Goal: Register for event/course

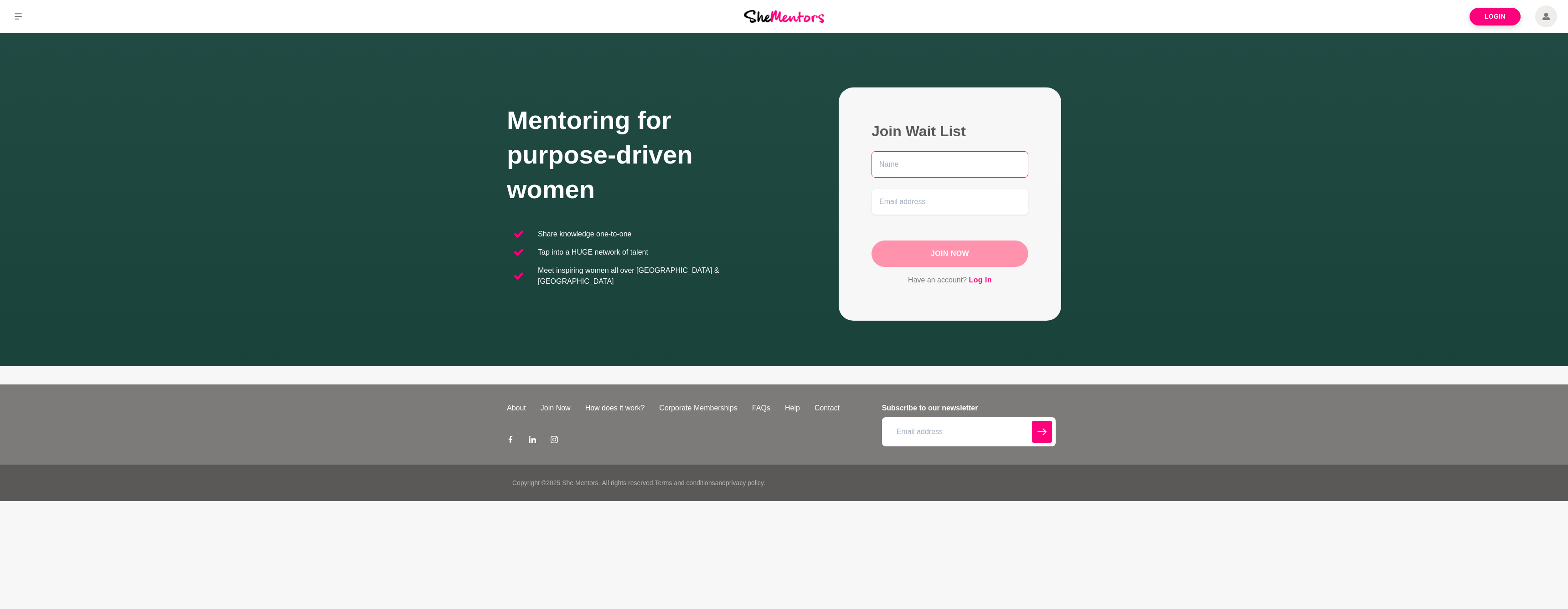
click at [912, 168] on input "text" at bounding box center [950, 164] width 157 height 26
click at [1491, 15] on link "Login" at bounding box center [1495, 16] width 51 height 18
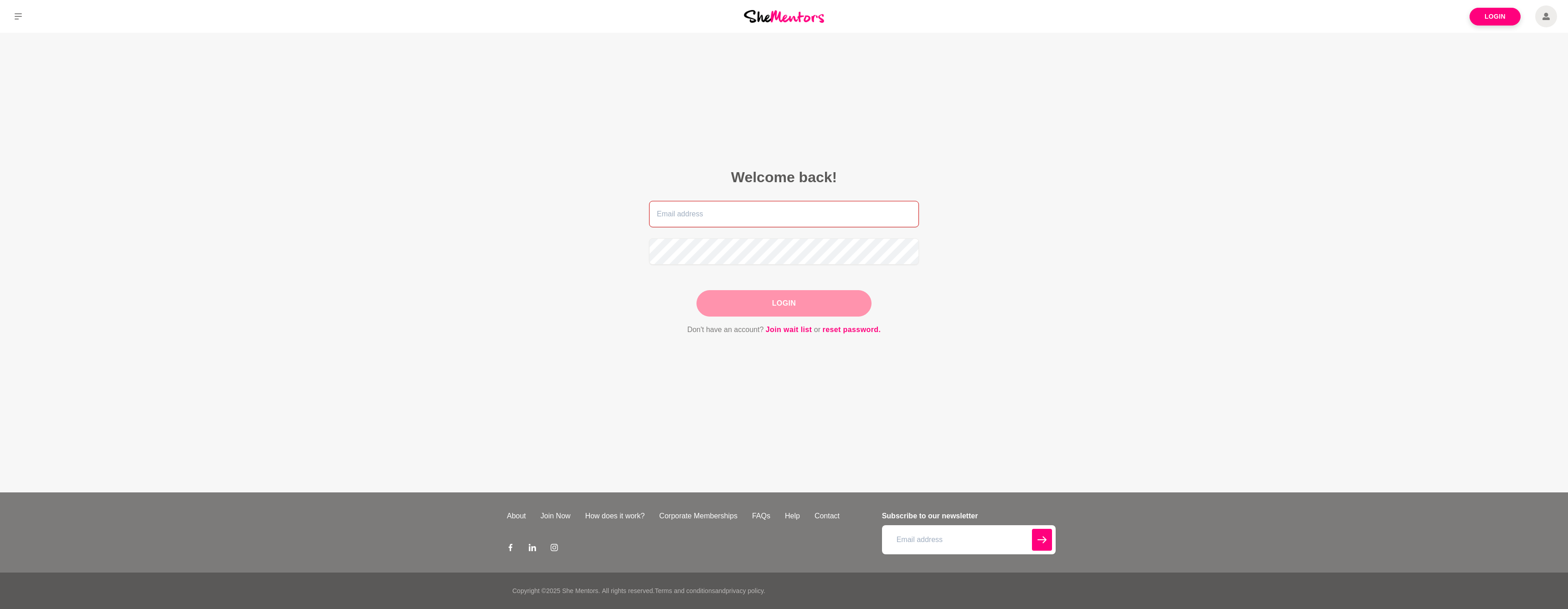
type input "[EMAIL_ADDRESS][DOMAIN_NAME]"
click at [784, 303] on button "Login" at bounding box center [784, 303] width 175 height 26
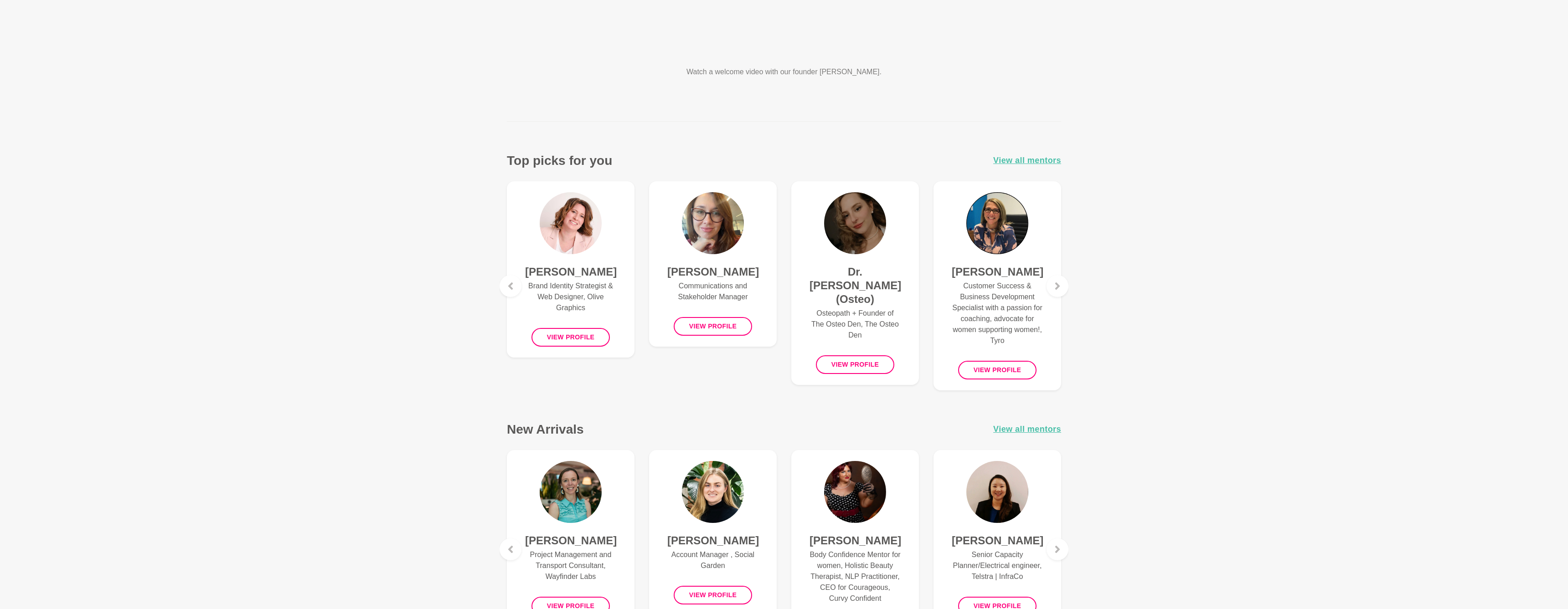
scroll to position [235, 0]
click at [1061, 290] on div at bounding box center [1057, 285] width 22 height 22
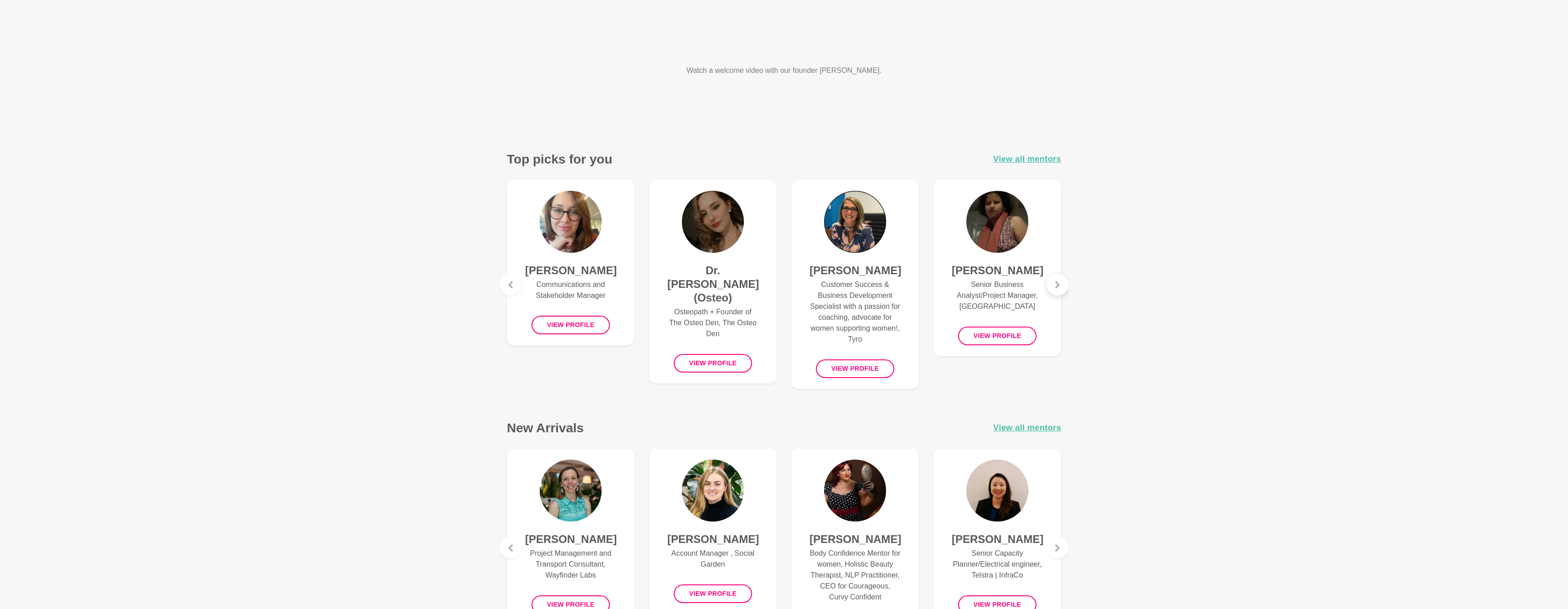
click at [1061, 290] on div at bounding box center [1057, 285] width 22 height 22
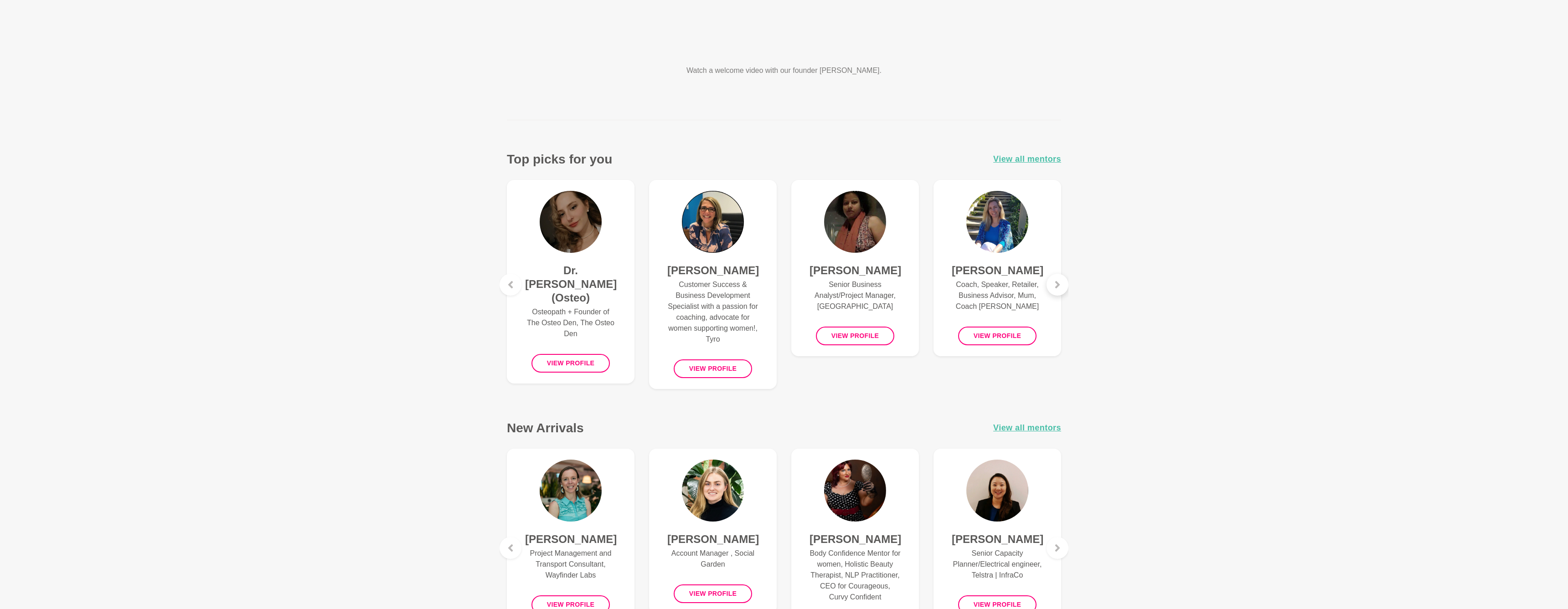
click at [1061, 290] on div at bounding box center [1057, 285] width 22 height 22
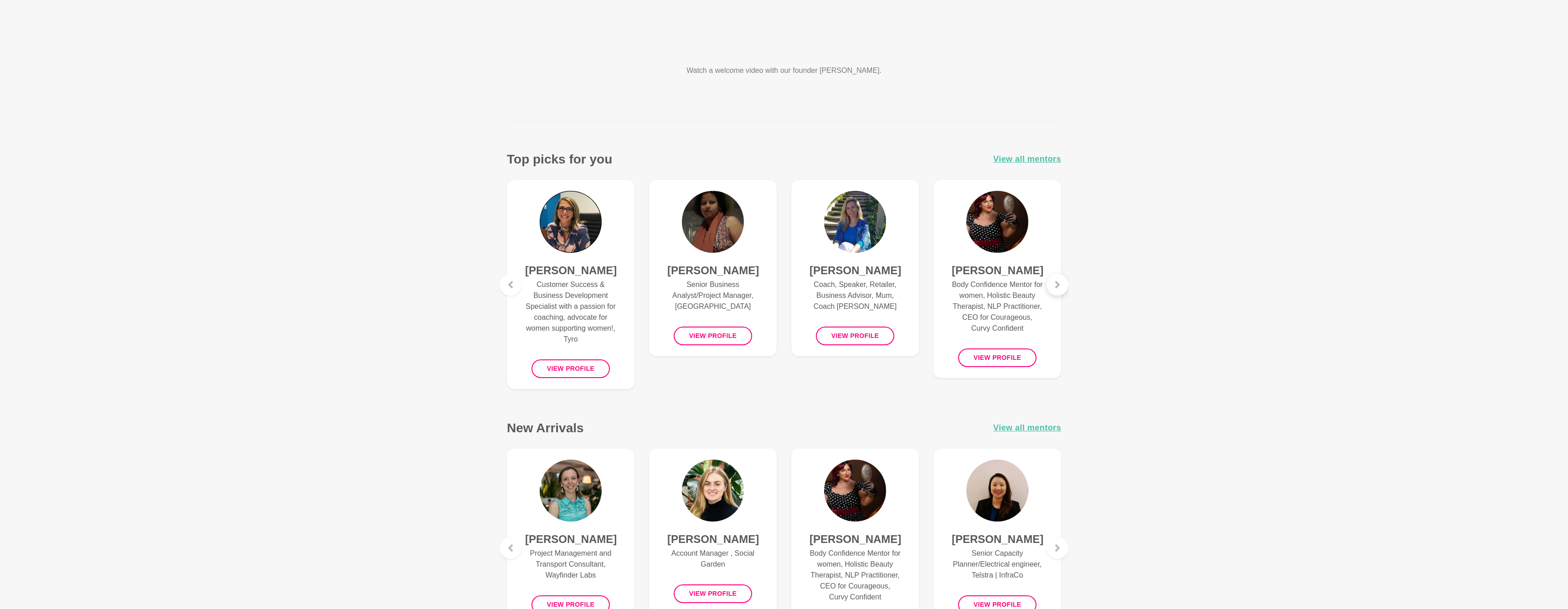
click at [1061, 290] on div at bounding box center [1057, 285] width 22 height 22
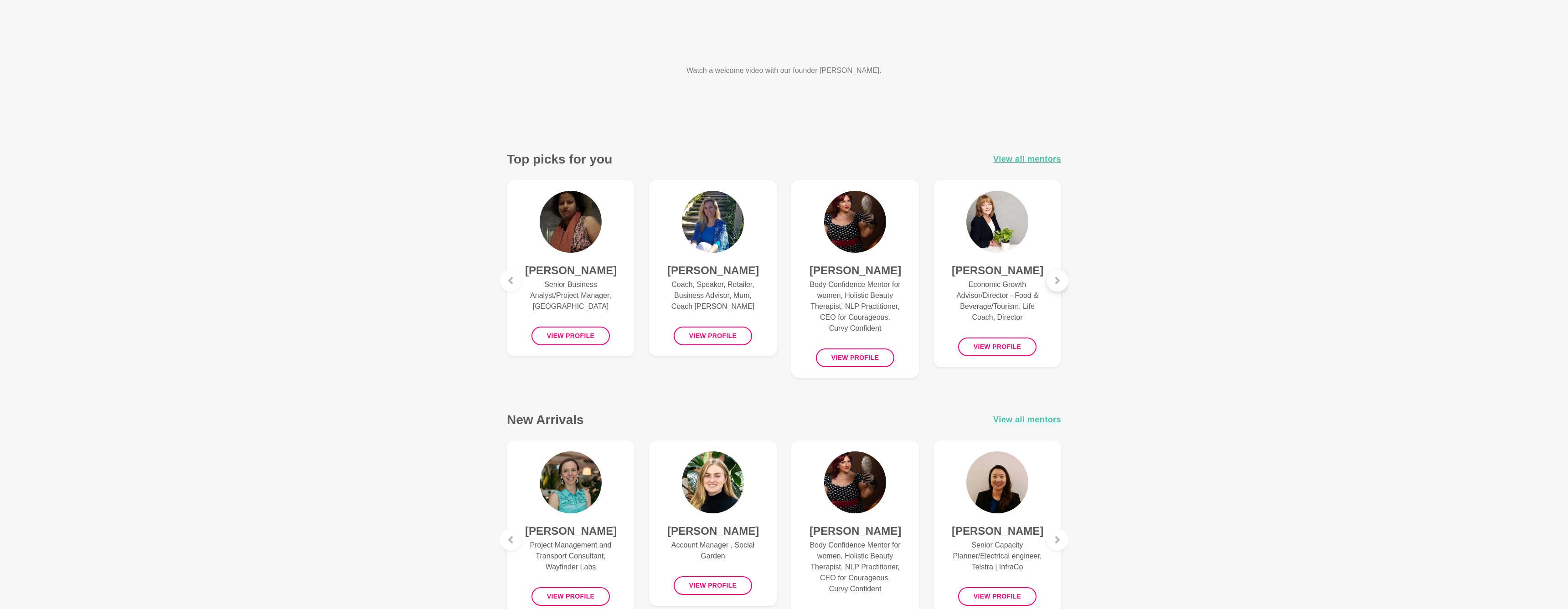
click at [1061, 290] on div at bounding box center [1057, 280] width 22 height 22
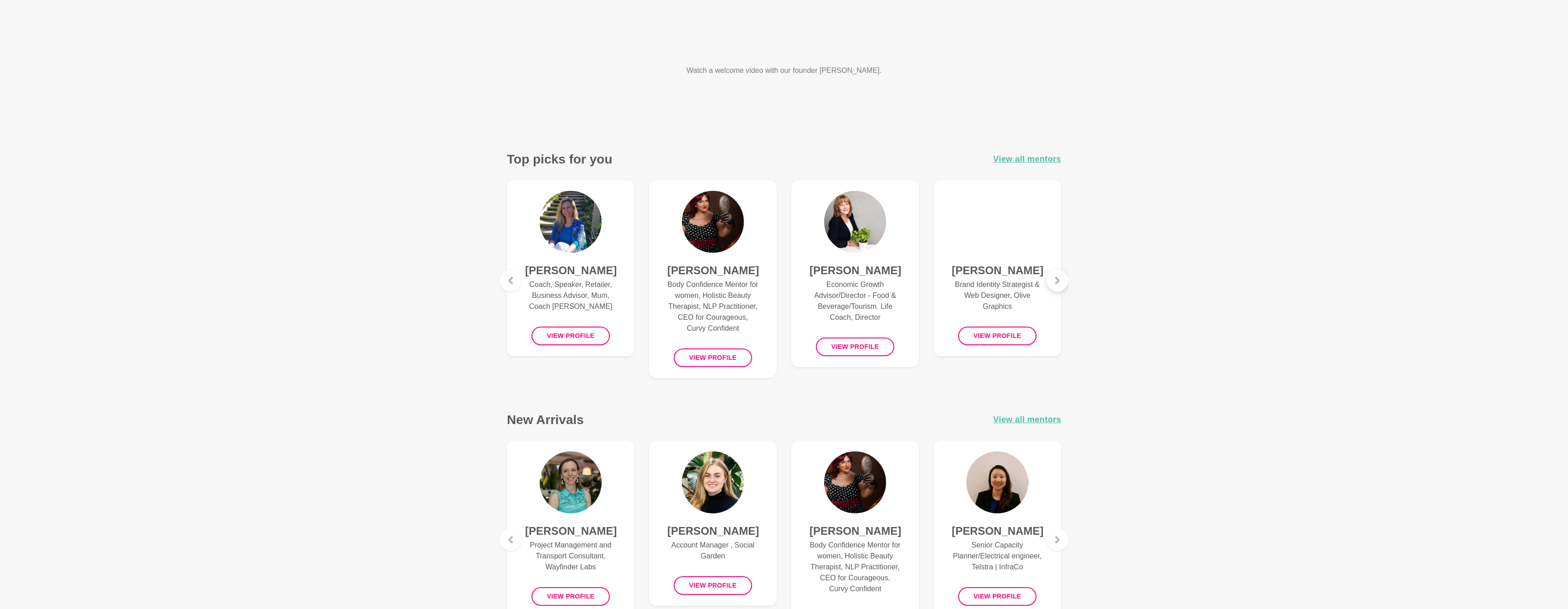
click at [1061, 290] on div at bounding box center [1057, 280] width 22 height 22
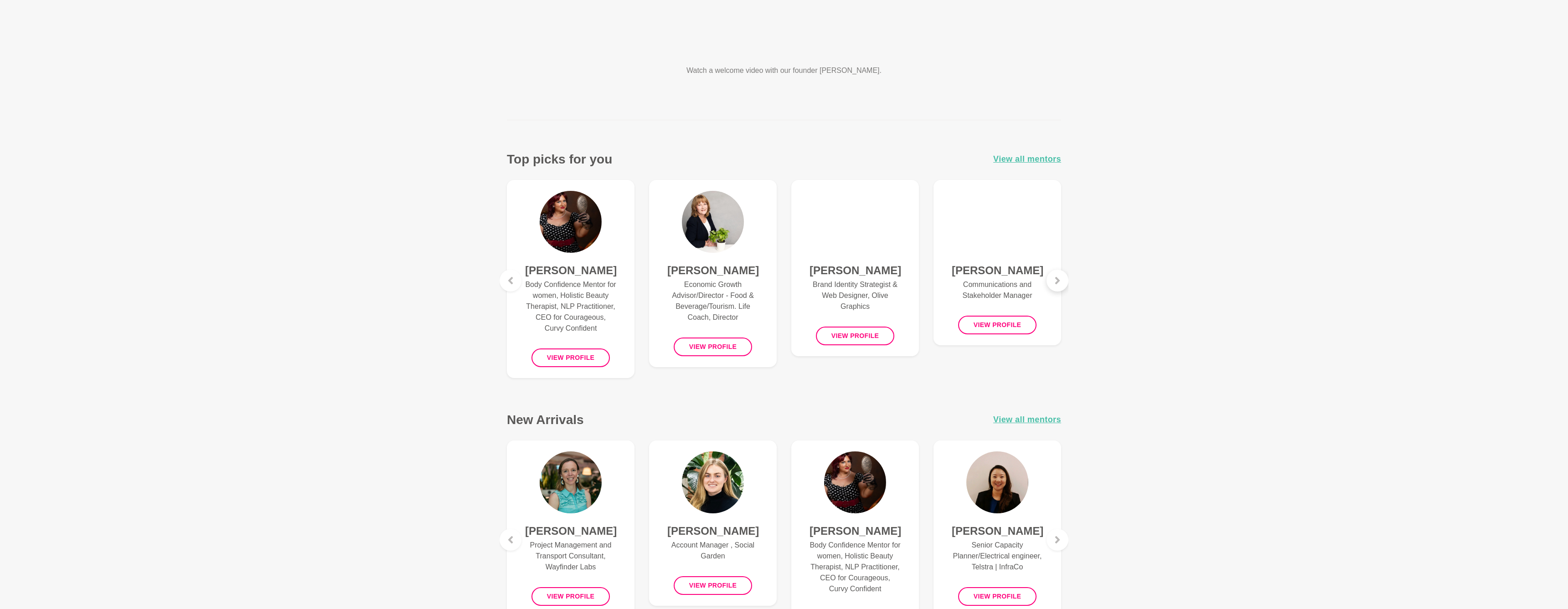
click at [1061, 290] on div at bounding box center [1057, 280] width 22 height 22
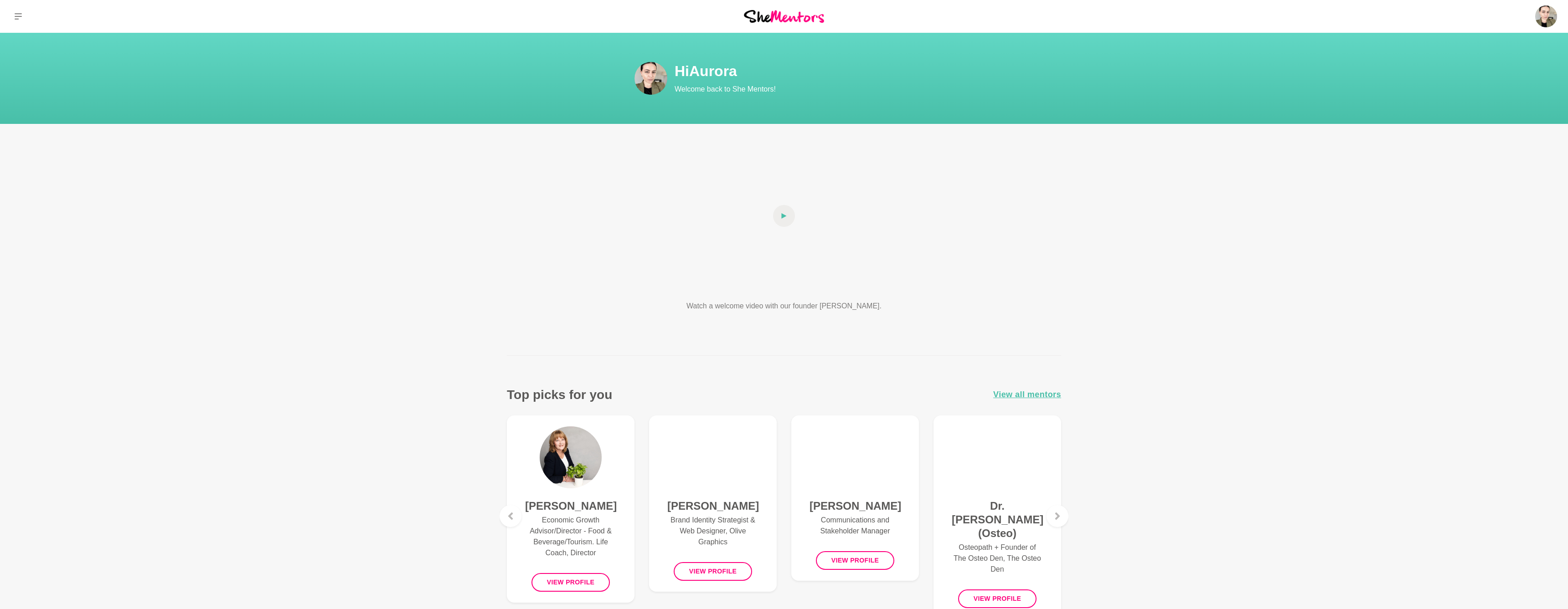
scroll to position [0, 0]
click at [650, 77] on img at bounding box center [651, 78] width 33 height 33
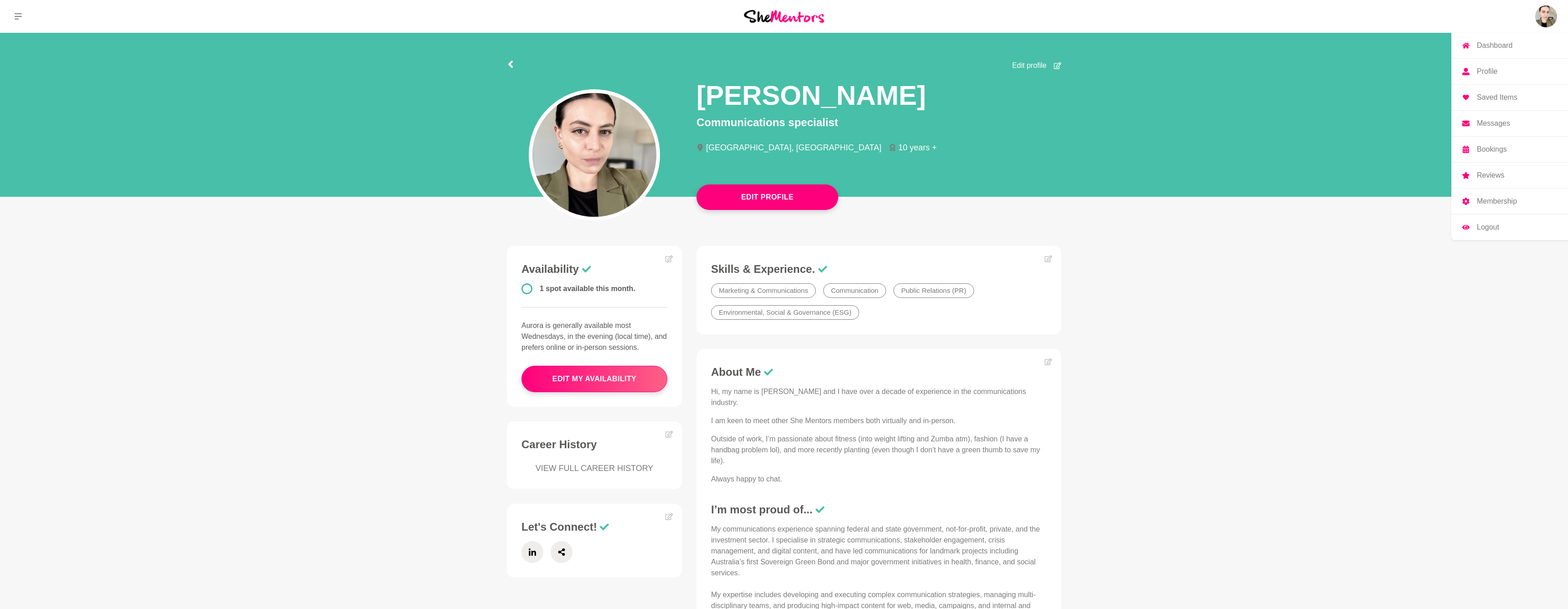
click at [1549, 19] on img at bounding box center [1546, 16] width 22 height 22
click at [1494, 127] on p "Messages" at bounding box center [1493, 124] width 33 height 7
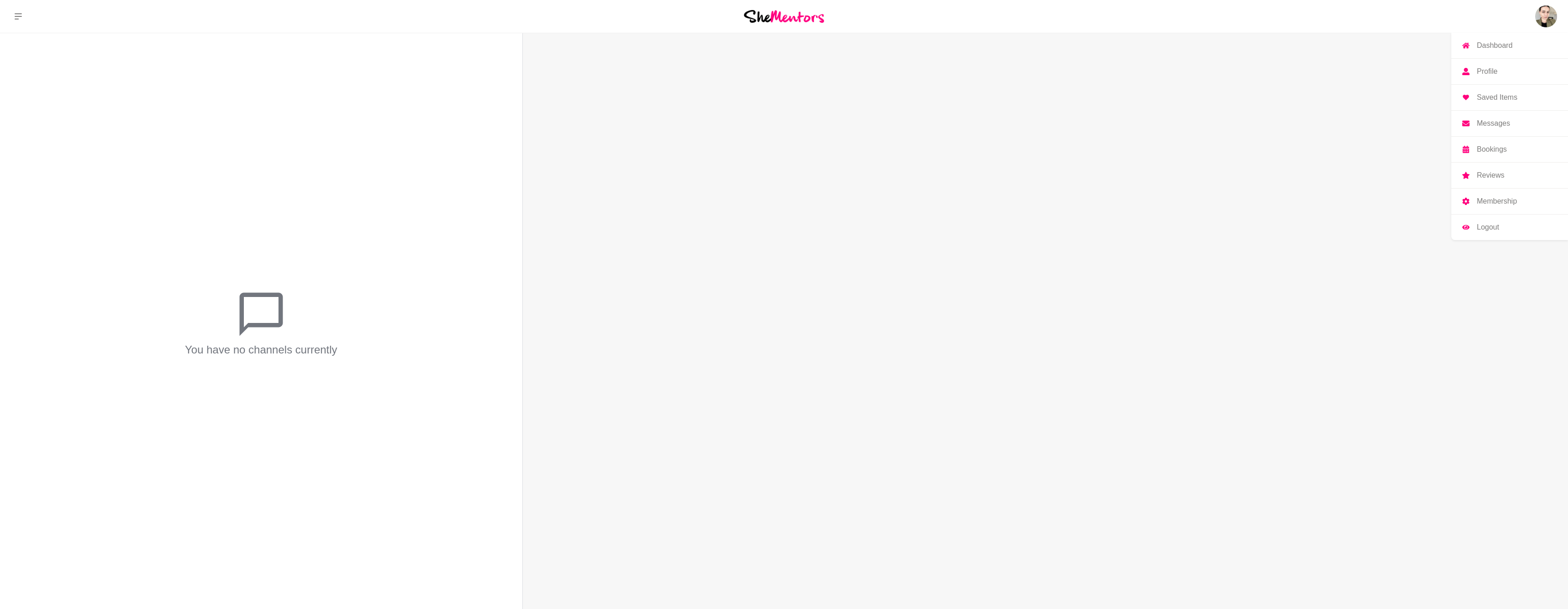
click at [1494, 151] on p "Bookings" at bounding box center [1491, 150] width 30 height 7
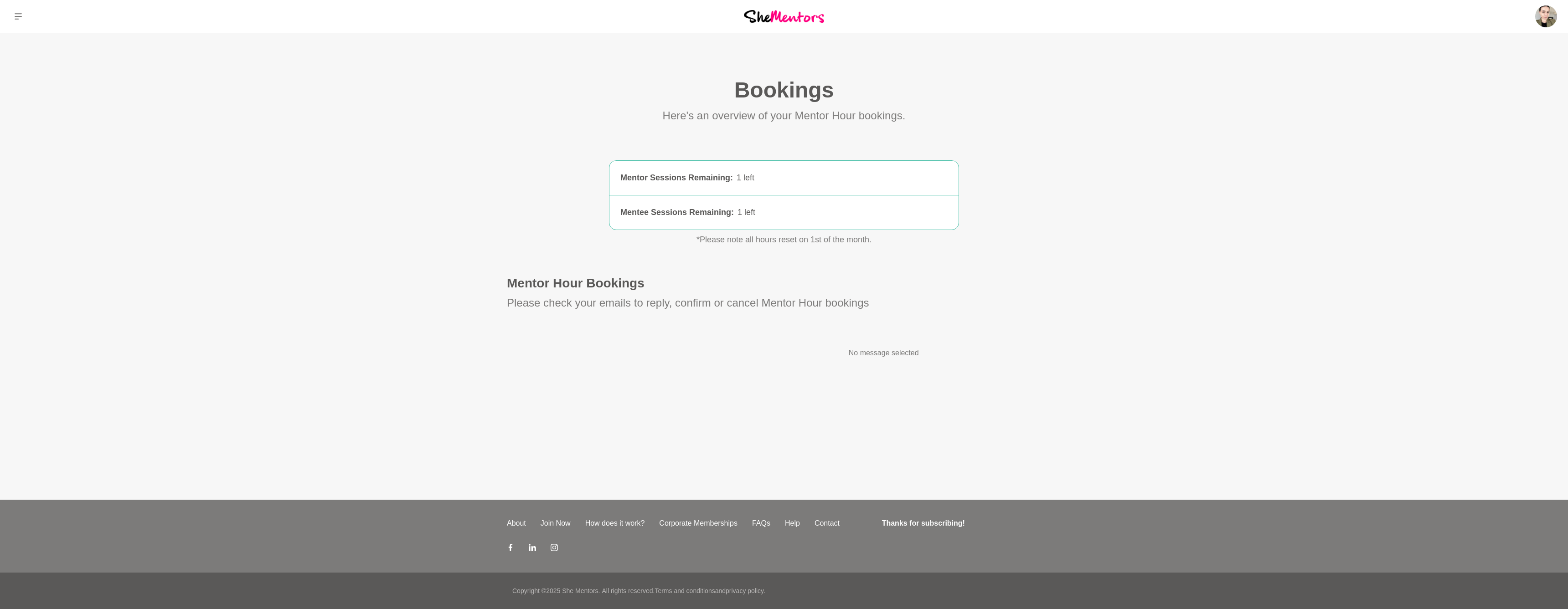
click at [19, 18] on icon at bounding box center [18, 16] width 7 height 7
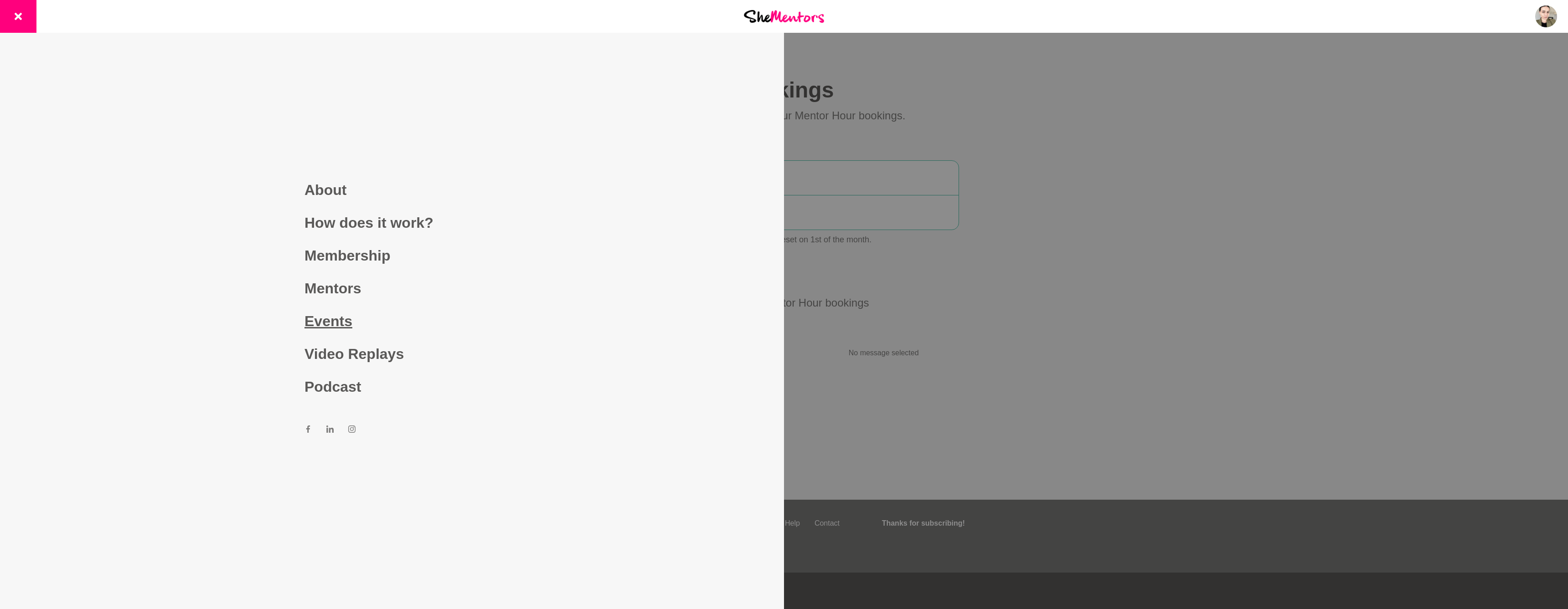
click at [328, 322] on link "Events" at bounding box center [392, 321] width 175 height 33
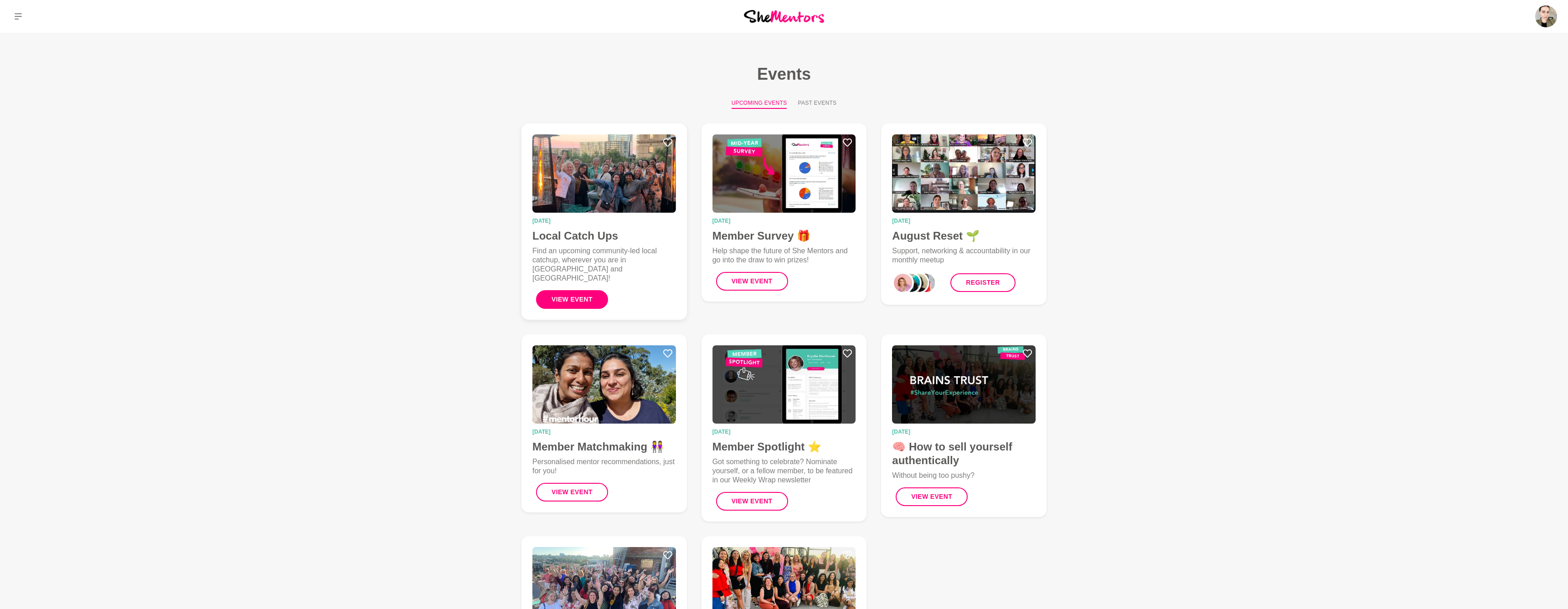
click at [550, 290] on button "View Event" at bounding box center [572, 299] width 72 height 19
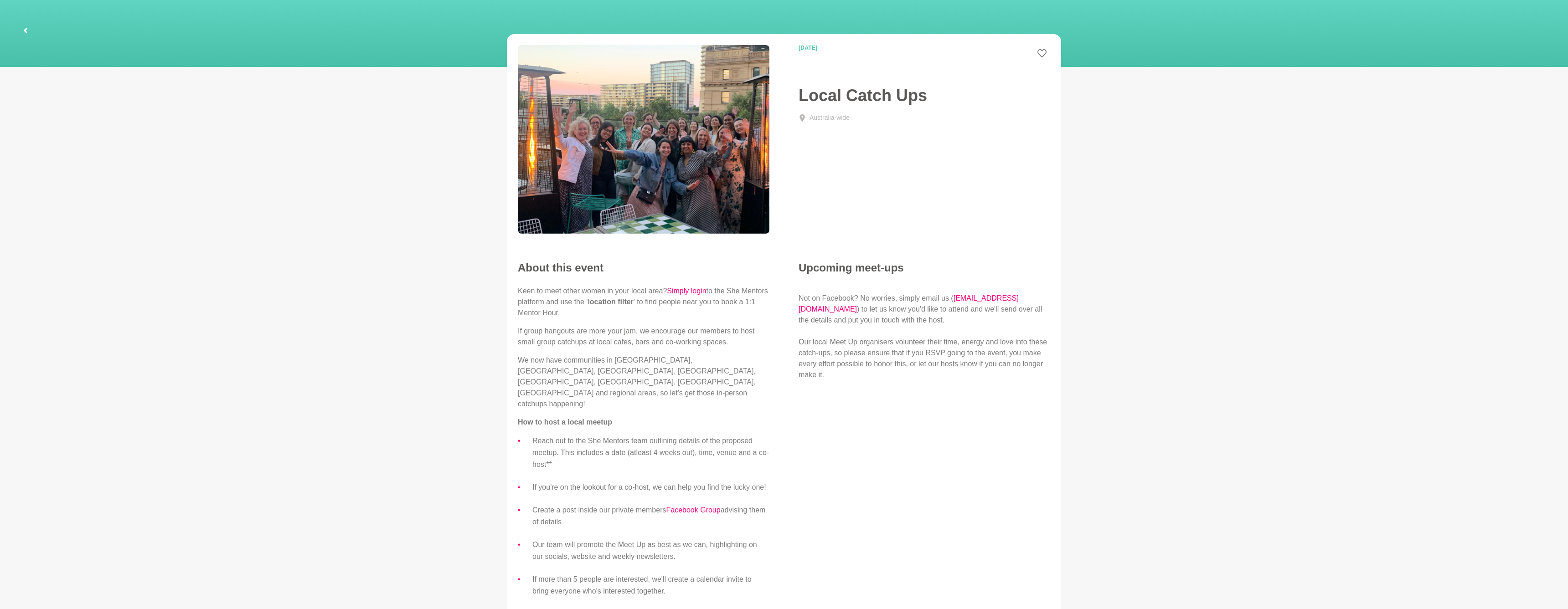
scroll to position [12, 0]
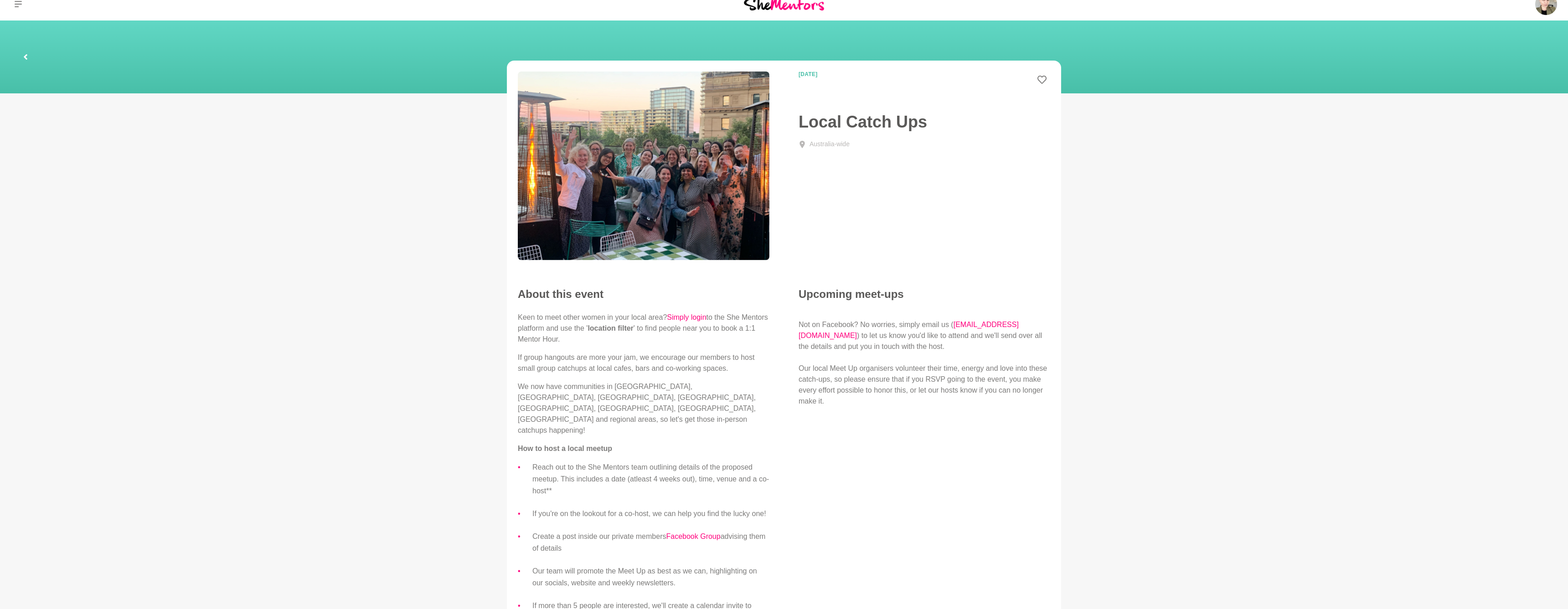
click at [27, 55] on icon at bounding box center [26, 57] width 4 height 5
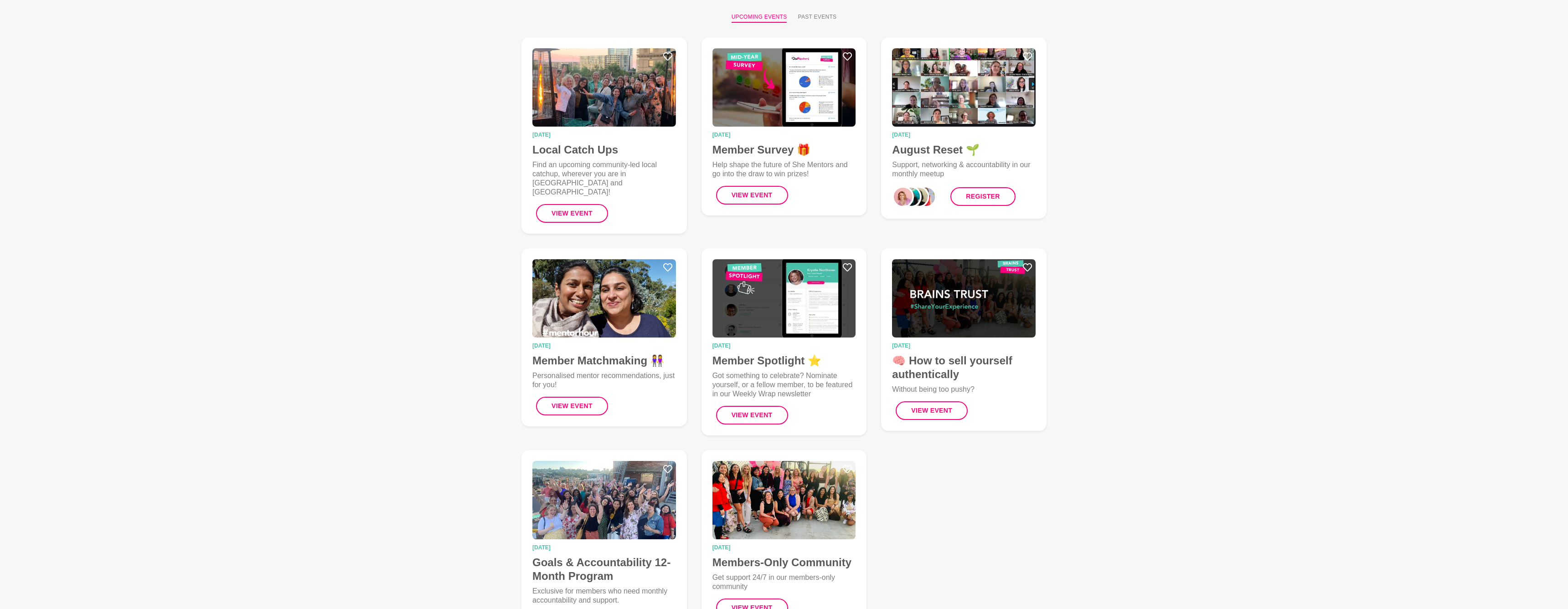
scroll to position [86, 0]
click at [991, 198] on link "Register" at bounding box center [982, 197] width 65 height 19
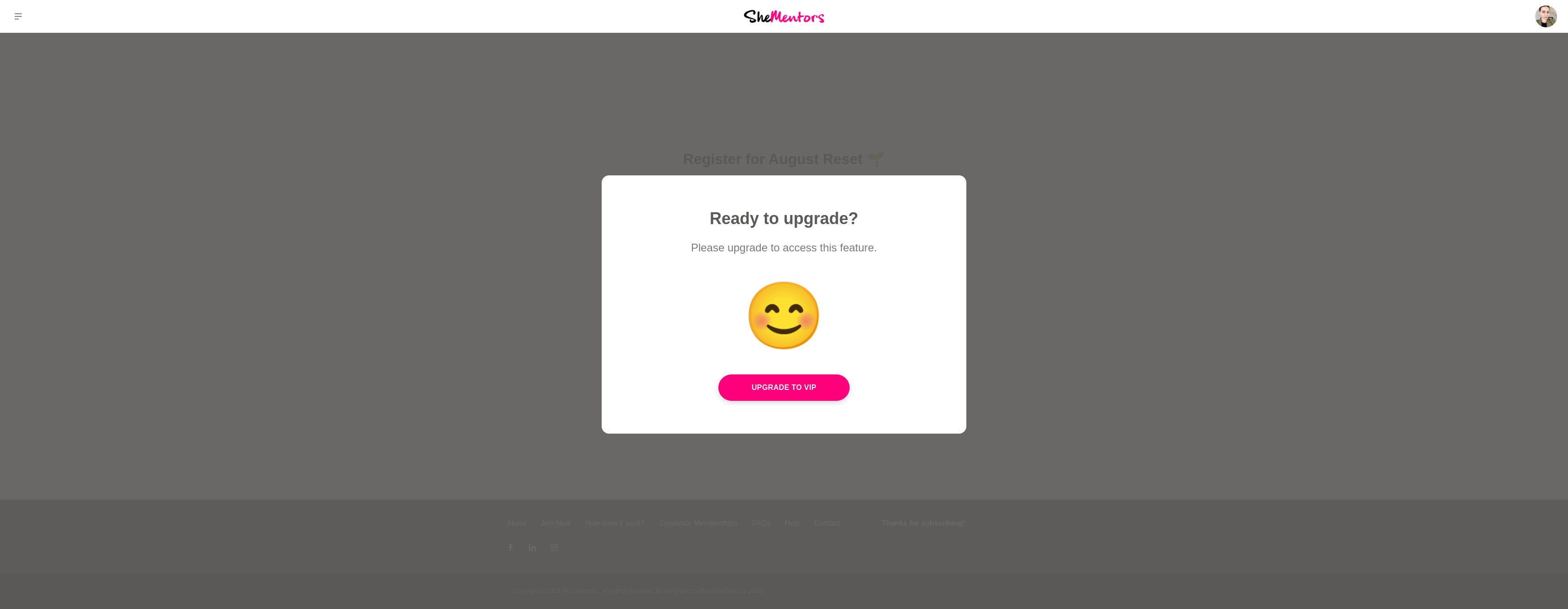
click at [1055, 151] on div at bounding box center [784, 304] width 1568 height 609
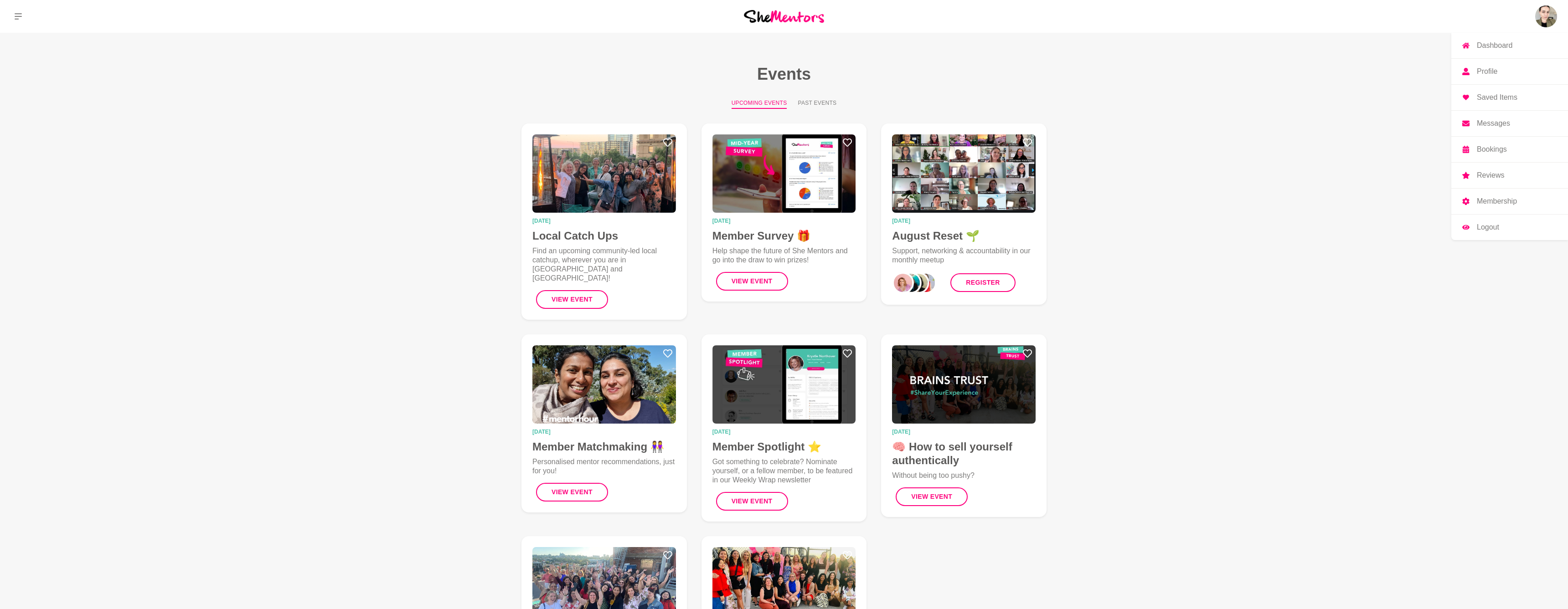
click at [1547, 24] on img at bounding box center [1546, 16] width 22 height 22
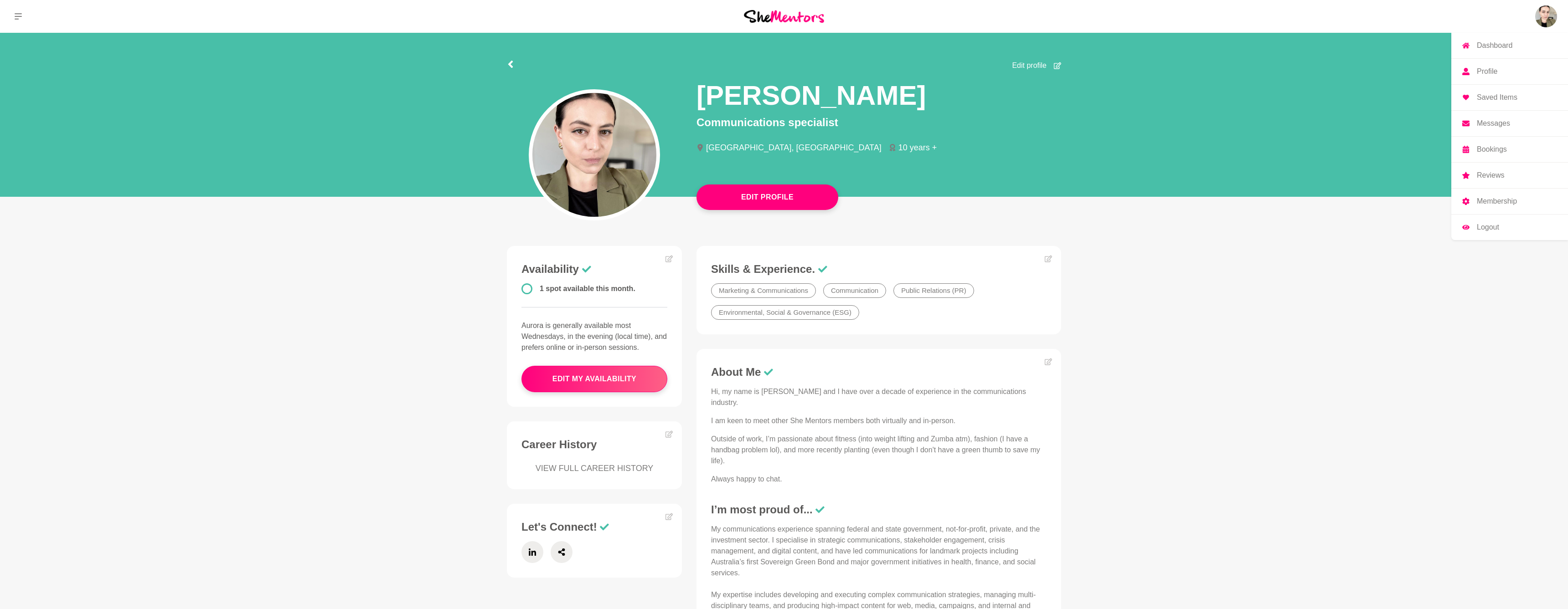
click at [1485, 224] on p "Logout" at bounding box center [1488, 228] width 23 height 7
